Goal: Find specific page/section: Find specific page/section

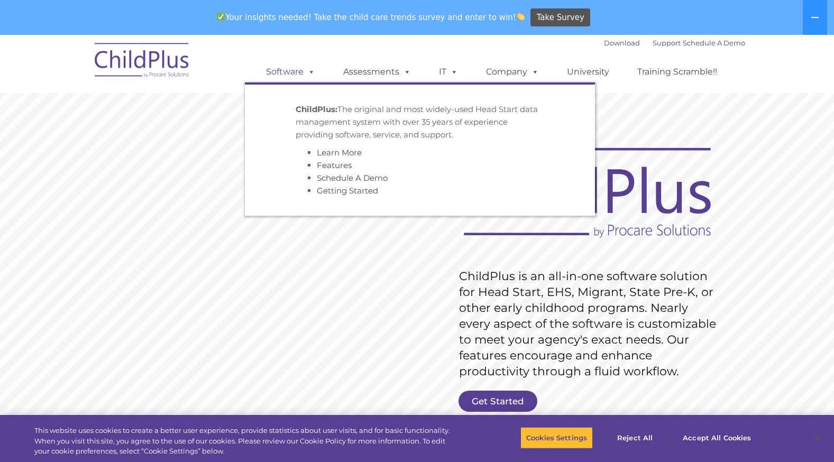
click at [289, 67] on link "Software" at bounding box center [291, 71] width 70 height 21
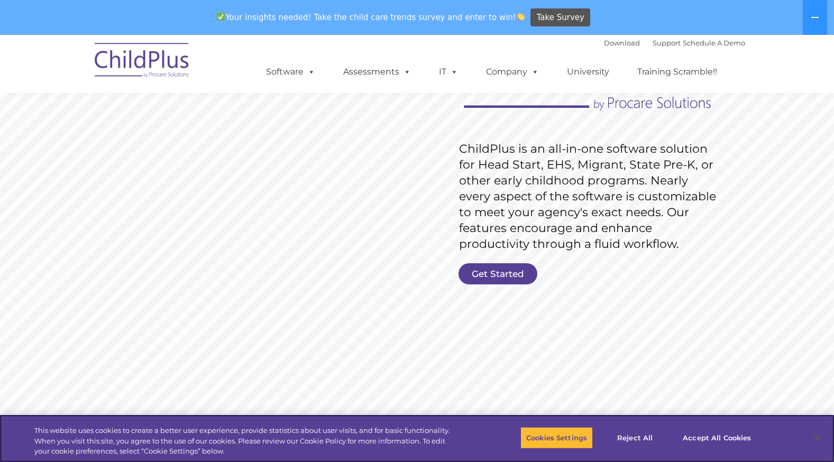
scroll to position [132, 0]
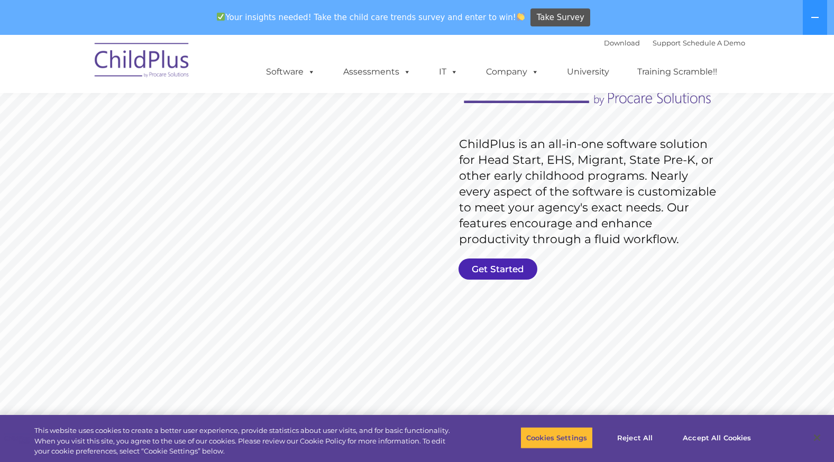
click at [485, 276] on link "Get Started" at bounding box center [498, 269] width 79 height 21
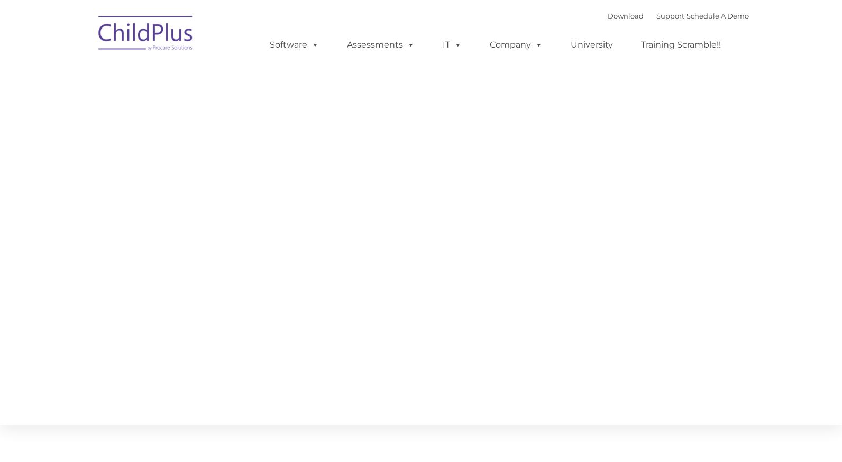
type input ""
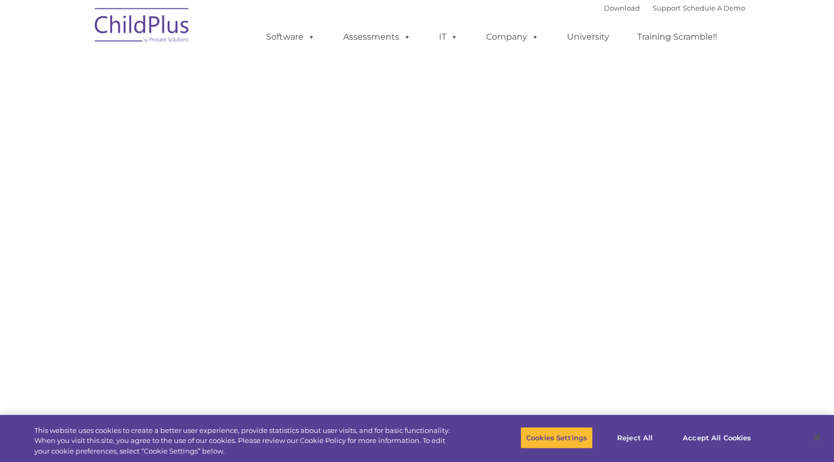
select select "MEDIUM"
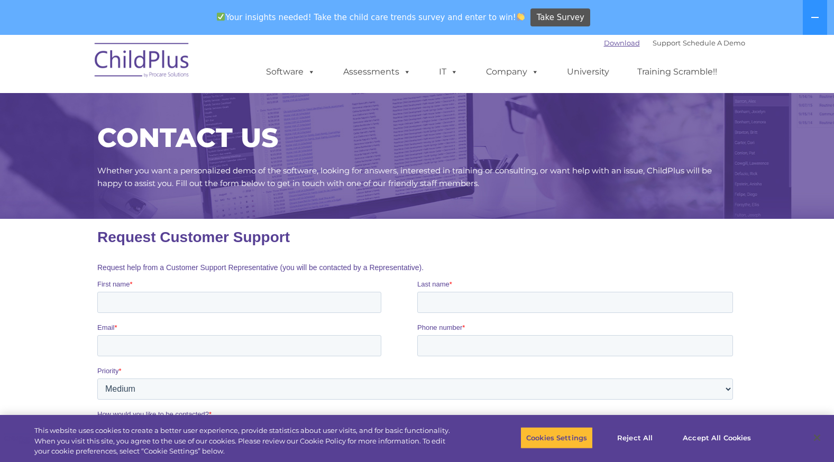
click at [604, 44] on link "Download" at bounding box center [622, 43] width 36 height 8
